Goal: Task Accomplishment & Management: Use online tool/utility

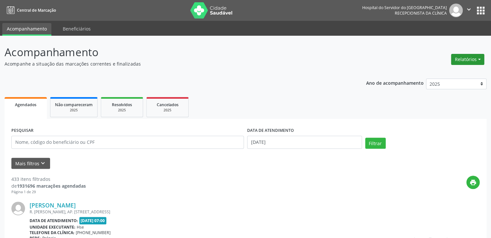
click at [468, 54] on button "Relatórios" at bounding box center [467, 59] width 33 height 11
click at [455, 70] on link "Agendamentos" at bounding box center [450, 73] width 70 height 9
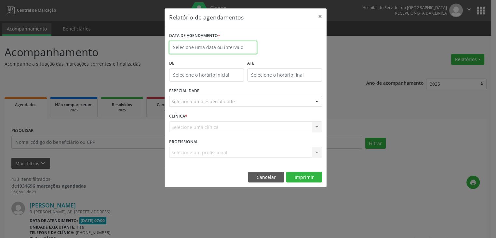
click at [190, 45] on input "text" at bounding box center [213, 47] width 88 height 13
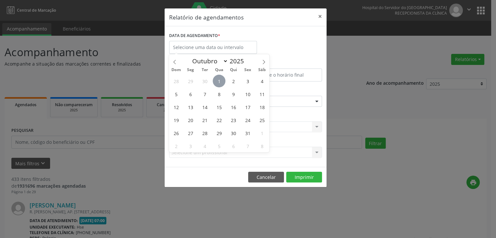
click at [222, 83] on span "1" at bounding box center [219, 81] width 13 height 13
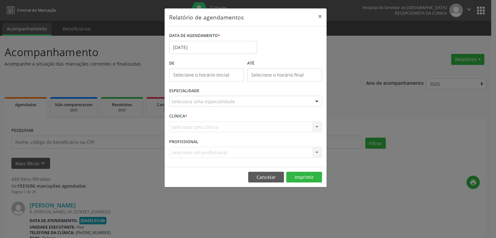
click at [221, 98] on div "Seleciona uma especialidade" at bounding box center [245, 101] width 153 height 11
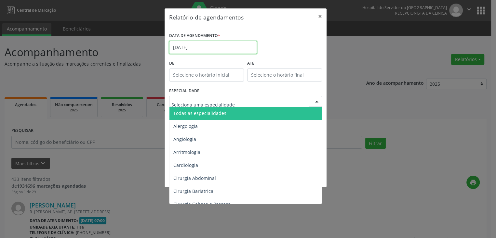
click at [216, 42] on input "[DATE]" at bounding box center [213, 47] width 88 height 13
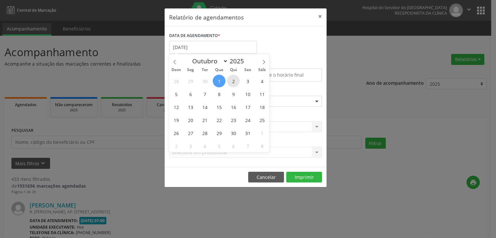
click at [234, 80] on span "2" at bounding box center [233, 81] width 13 height 13
type input "[DATE]"
click at [234, 80] on span "2" at bounding box center [233, 81] width 13 height 13
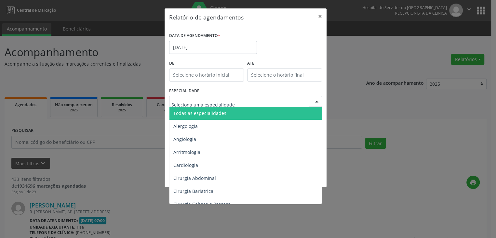
click at [220, 116] on span "Todas as especialidades" at bounding box center [245, 113] width 153 height 13
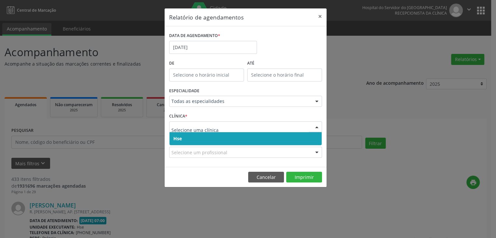
click at [234, 138] on span "Hse" at bounding box center [245, 138] width 152 height 13
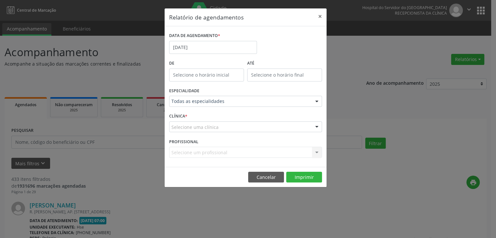
click at [243, 127] on div "Selecione uma clínica" at bounding box center [245, 127] width 153 height 11
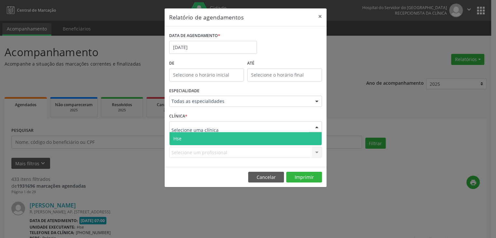
click at [239, 140] on span "Hse" at bounding box center [245, 138] width 152 height 13
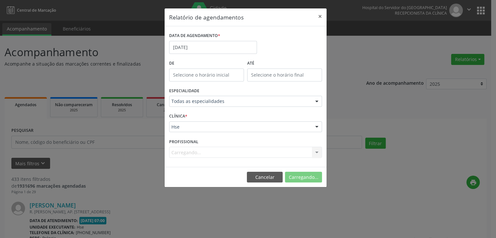
click at [250, 151] on div "Carregando... Nenhum resultado encontrado para: " " Não há nenhuma opção para s…" at bounding box center [245, 152] width 153 height 11
click at [250, 151] on div "Selecione um profissional" at bounding box center [245, 152] width 153 height 11
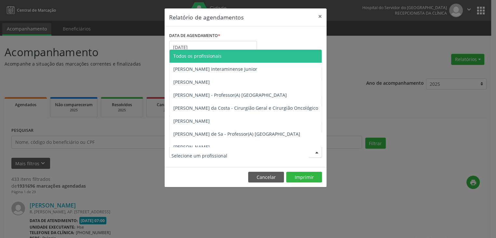
click at [213, 52] on span "Todos os profissionais" at bounding box center [278, 56] width 219 height 13
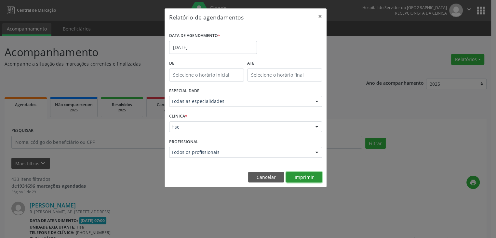
click at [299, 181] on button "Imprimir" at bounding box center [304, 177] width 36 height 11
